Goal: Task Accomplishment & Management: Manage account settings

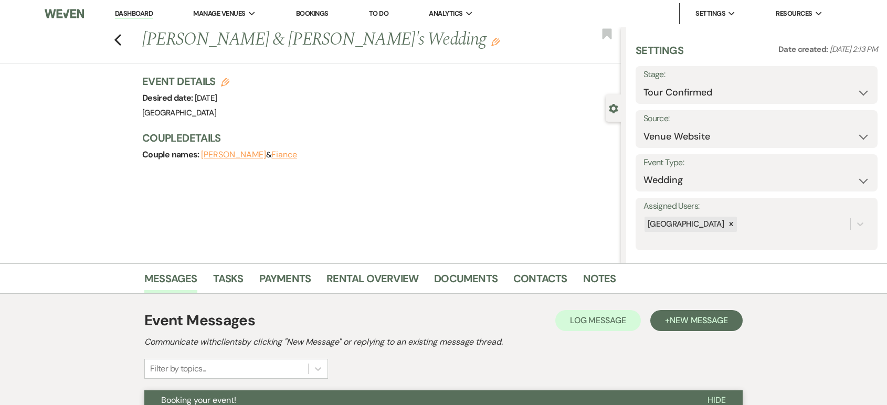
select select "4"
select select "5"
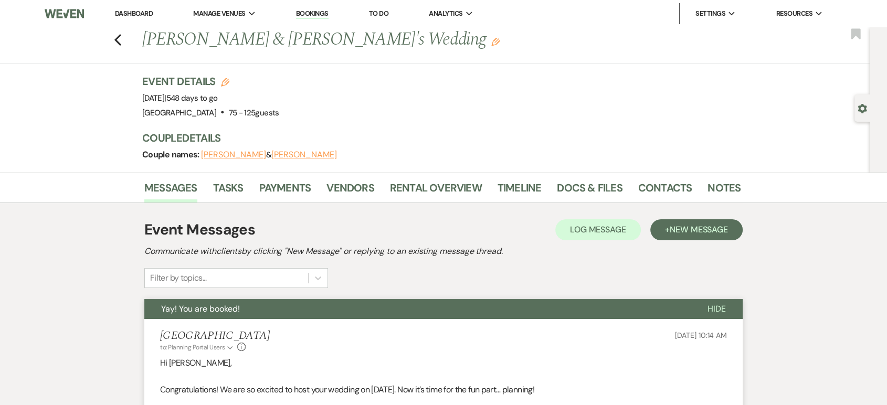
drag, startPoint x: 0, startPoint y: 0, endPoint x: 158, endPoint y: 3, distance: 158.0
click at [142, 16] on link "Dashboard" at bounding box center [134, 13] width 38 height 9
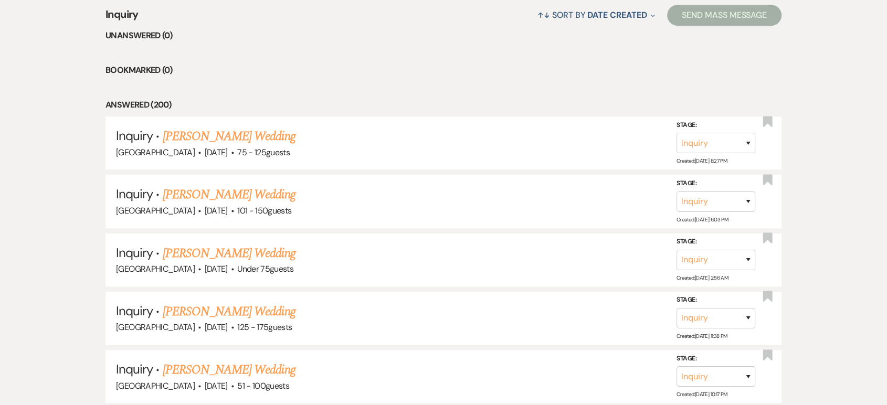
scroll to position [443, 0]
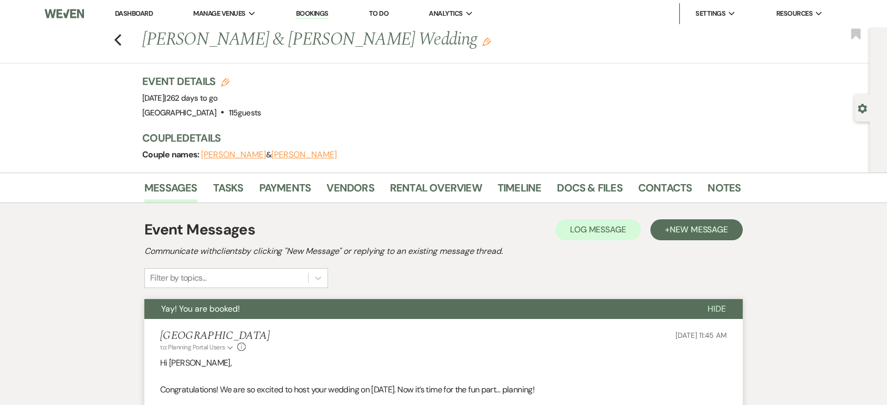
click at [133, 17] on link "Dashboard" at bounding box center [134, 13] width 38 height 9
click at [228, 13] on span "Manage Venues" at bounding box center [219, 13] width 52 height 10
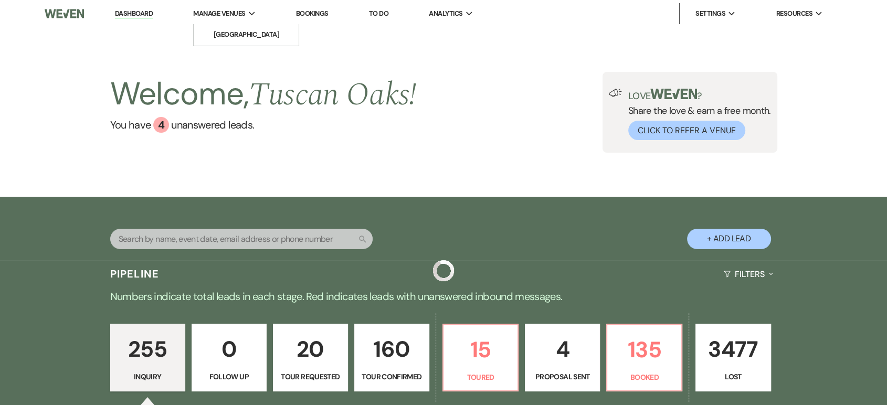
click at [218, 16] on span "Manage Venues" at bounding box center [219, 13] width 52 height 10
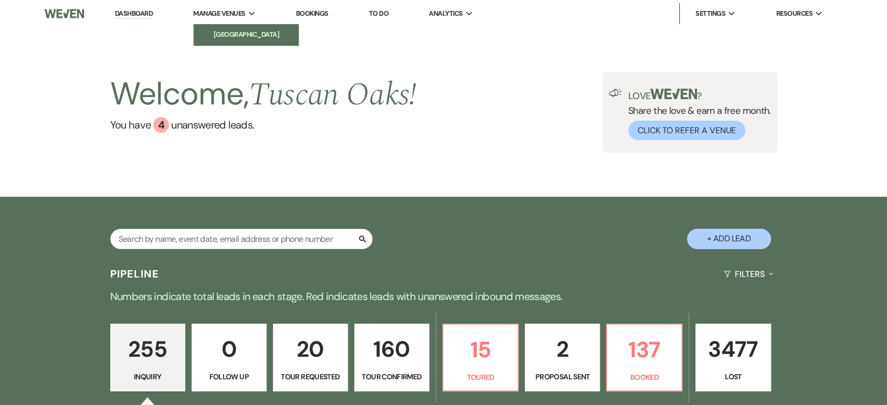
click at [219, 28] on link "[GEOGRAPHIC_DATA]" at bounding box center [246, 34] width 105 height 21
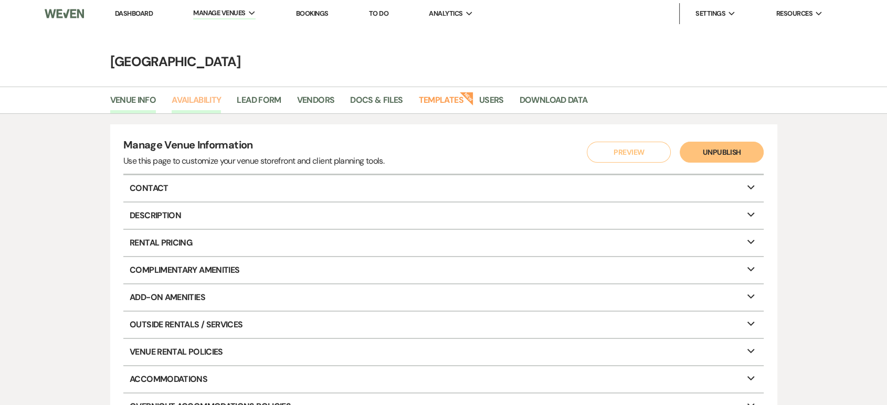
click at [188, 98] on link "Availability" at bounding box center [196, 103] width 49 height 20
select select "3"
select select "2026"
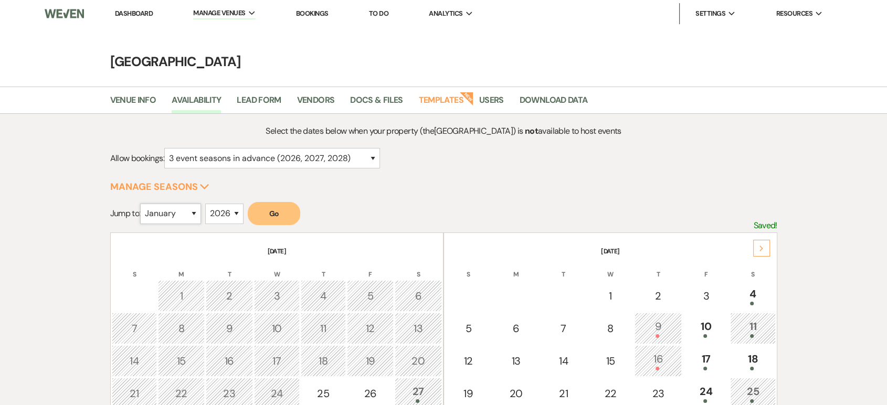
click at [172, 213] on select "January February March April May June July August September October November De…" at bounding box center [170, 214] width 61 height 20
click at [227, 163] on select "for just this event season (2026) for this event season and the next (2026 and …" at bounding box center [272, 158] width 216 height 20
click at [217, 236] on th "[DATE]" at bounding box center [277, 245] width 331 height 22
click at [230, 205] on select "2025 2026 2027 2028 2029" at bounding box center [224, 215] width 38 height 20
